Goal: Transaction & Acquisition: Register for event/course

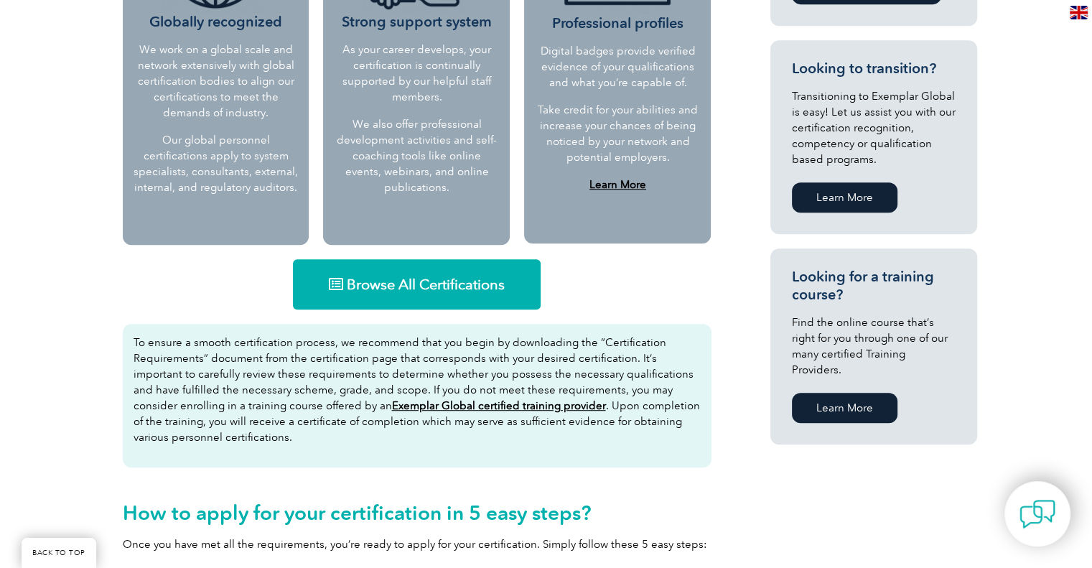
scroll to position [790, 0]
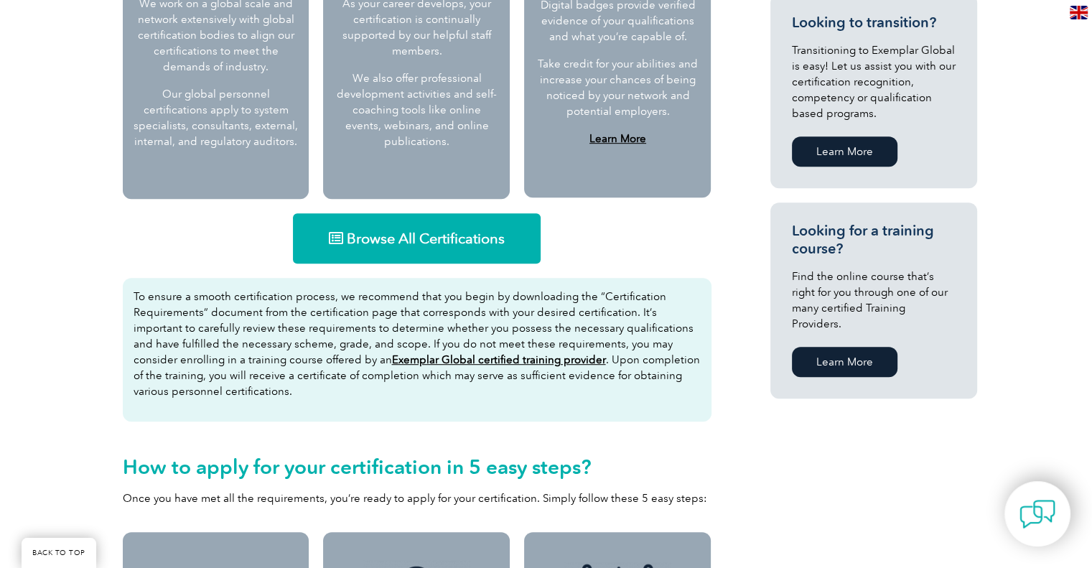
click at [380, 243] on span "Browse All Certifications" at bounding box center [426, 238] width 158 height 14
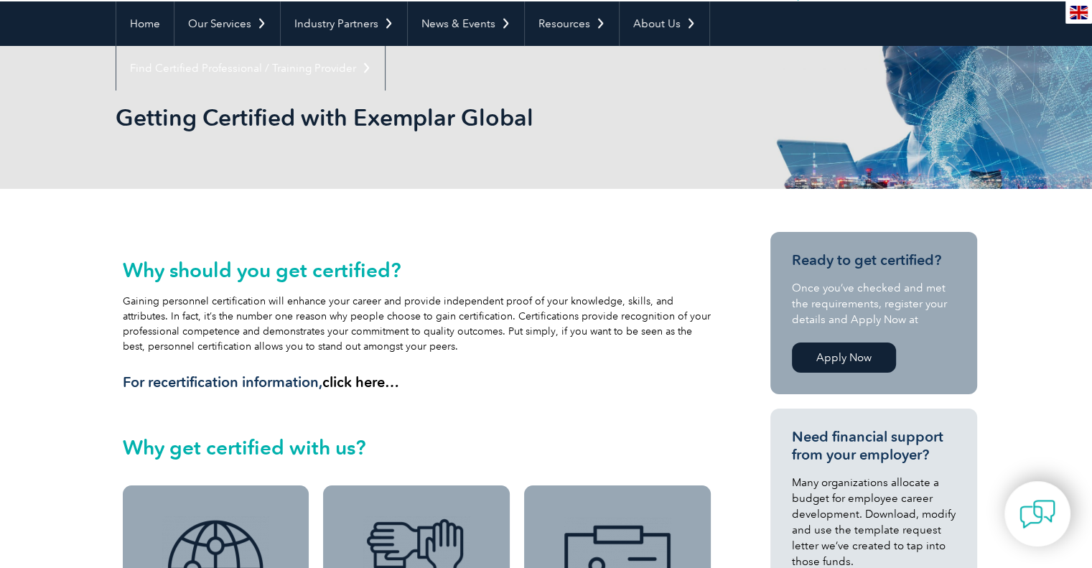
scroll to position [72, 0]
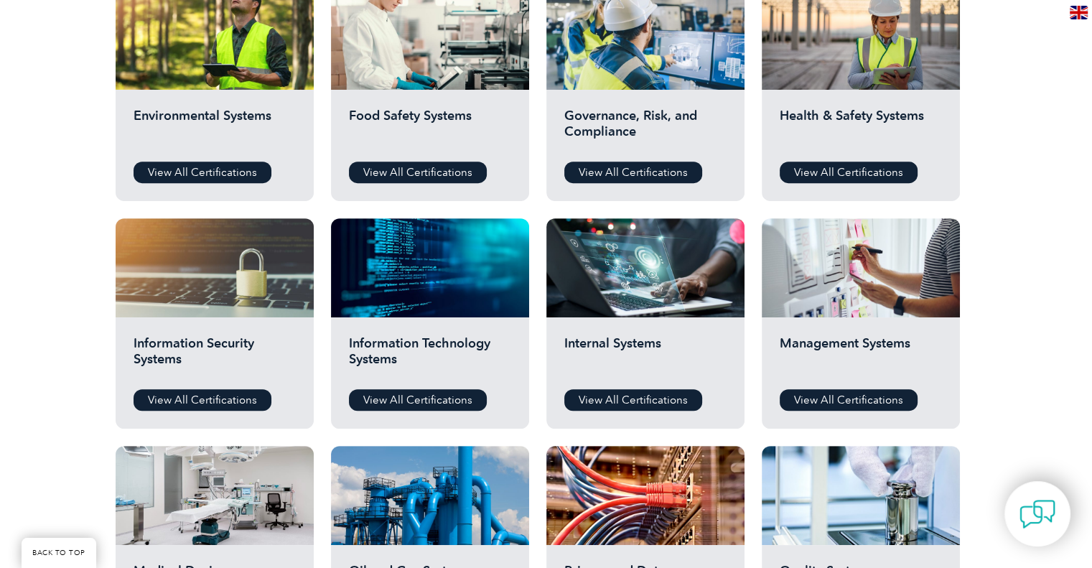
scroll to position [574, 0]
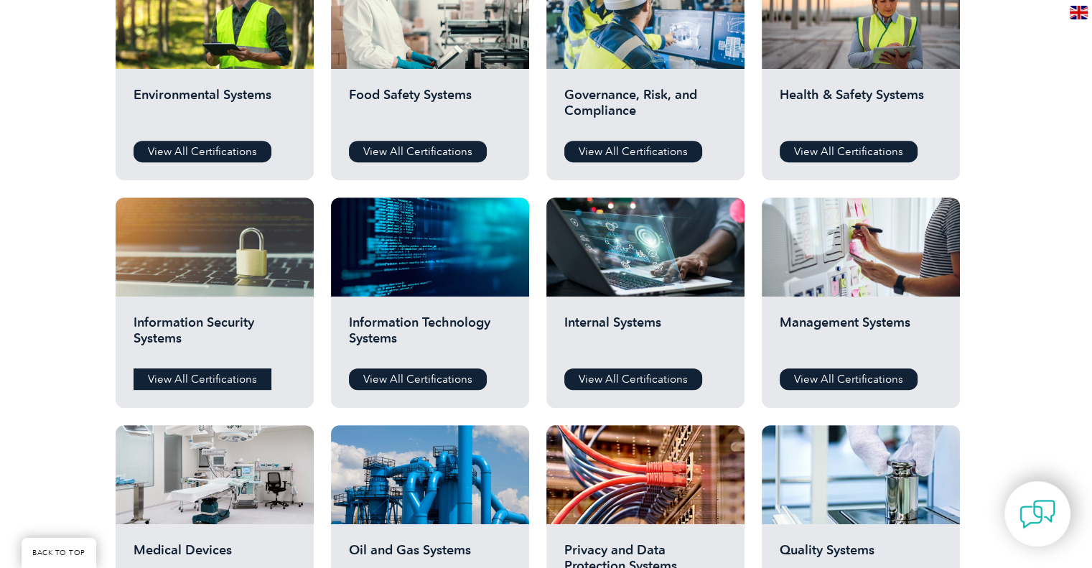
click at [167, 384] on link "View All Certifications" at bounding box center [203, 379] width 138 height 22
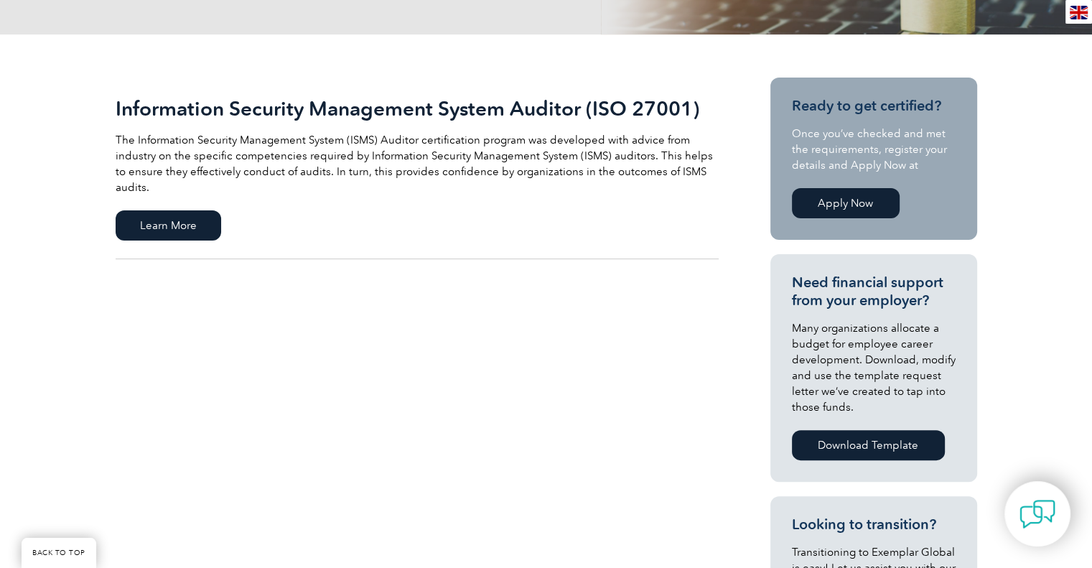
scroll to position [167, 0]
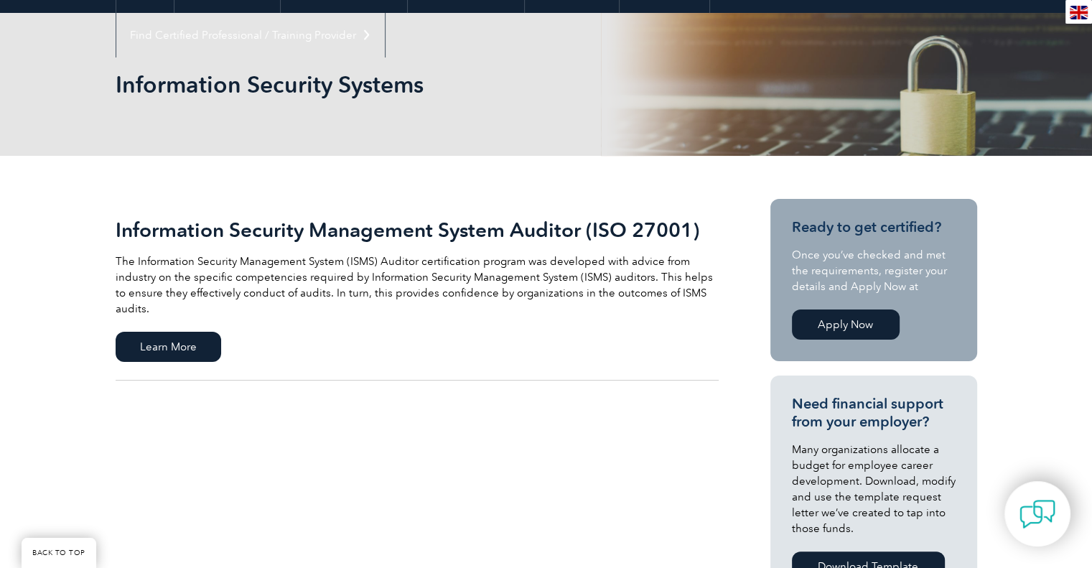
click at [841, 320] on link "Apply Now" at bounding box center [846, 324] width 108 height 30
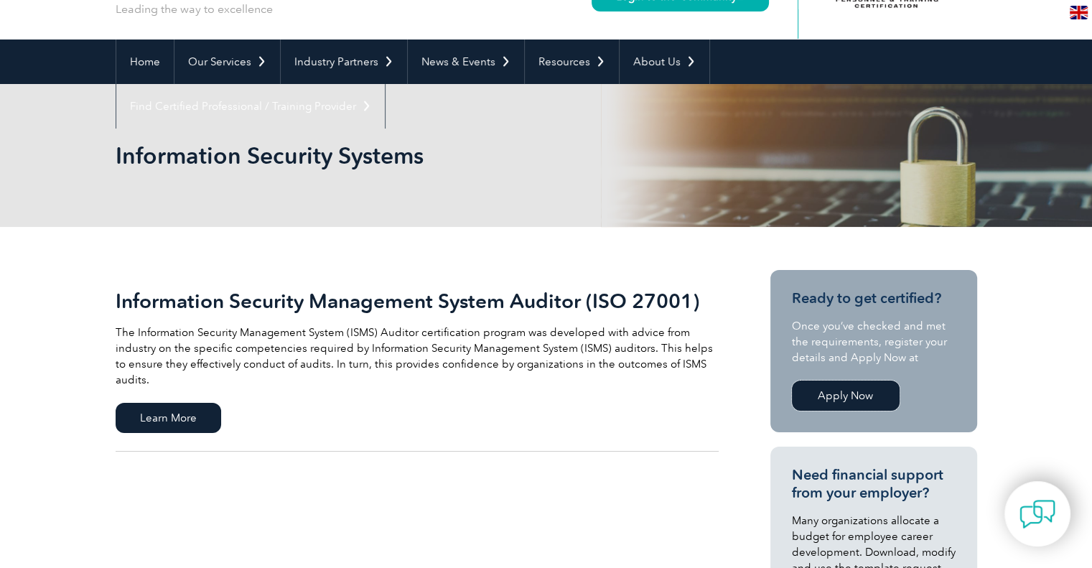
scroll to position [0, 0]
